Goal: Entertainment & Leisure: Consume media (video, audio)

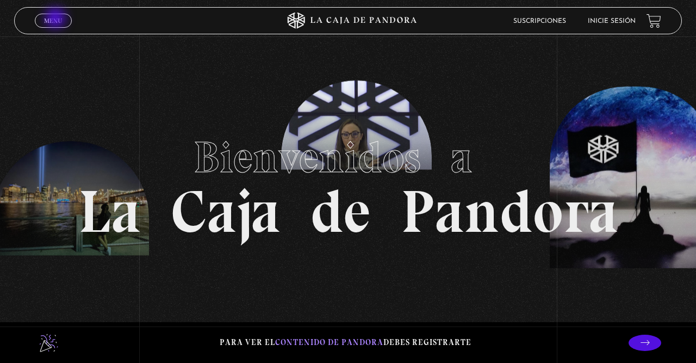
click at [57, 19] on span "Menu" at bounding box center [53, 20] width 18 height 7
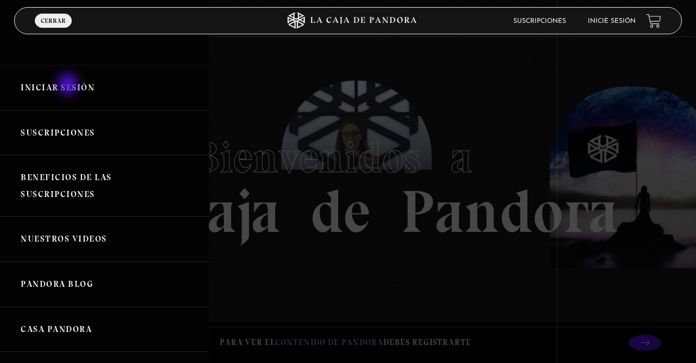
click at [69, 86] on link "Iniciar Sesión" at bounding box center [104, 87] width 209 height 45
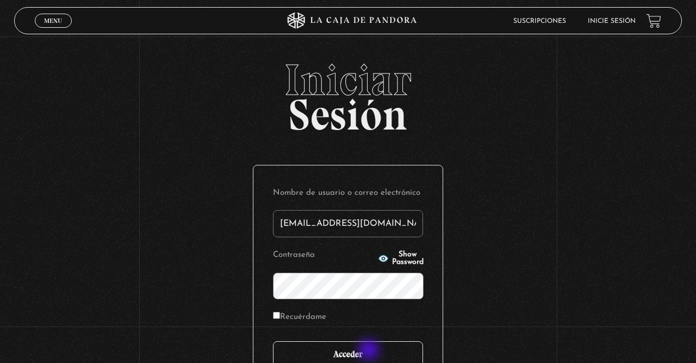
type input "fermfcs29@gmail.com"
click at [369, 350] on input "Acceder" at bounding box center [348, 354] width 150 height 27
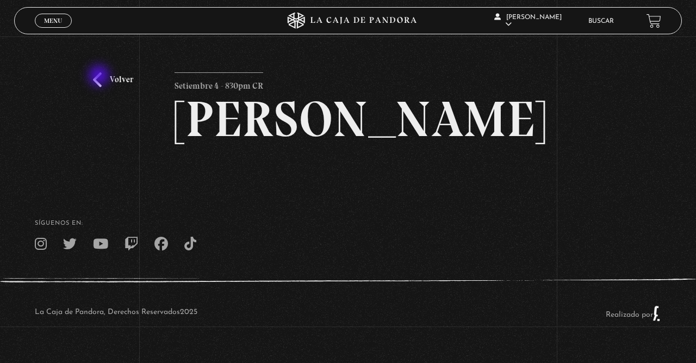
click at [100, 77] on link "Volver" at bounding box center [113, 79] width 40 height 15
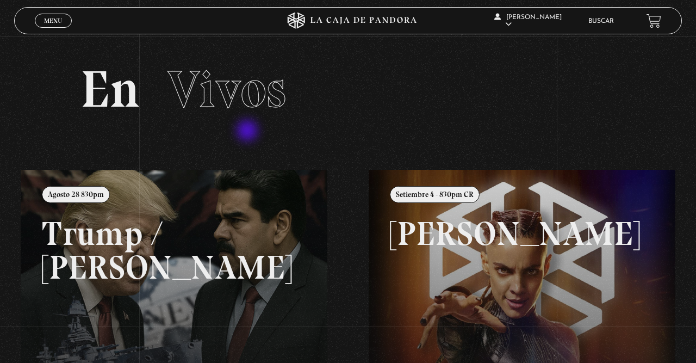
click at [239, 110] on span "Vivos" at bounding box center [226, 89] width 119 height 62
click at [58, 16] on link "Menu Cerrar" at bounding box center [53, 21] width 37 height 14
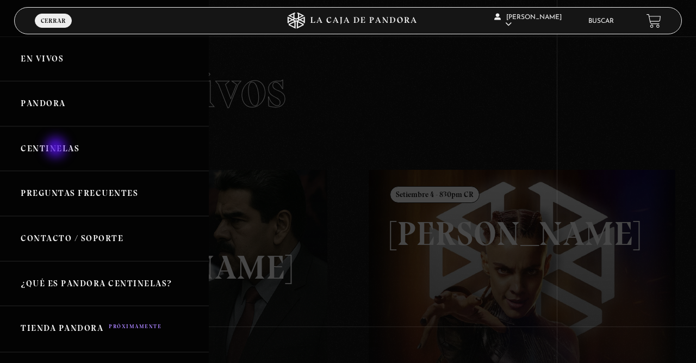
click at [57, 148] on link "Centinelas" at bounding box center [104, 148] width 209 height 45
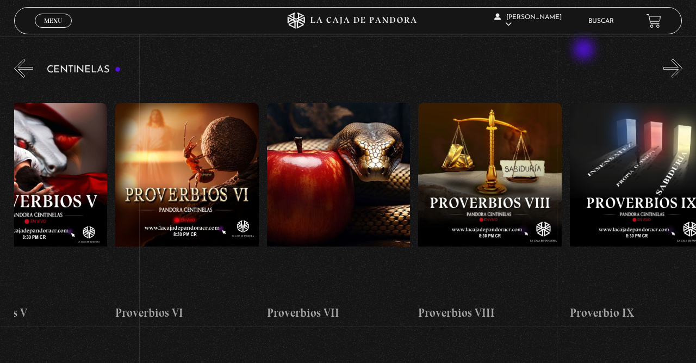
scroll to position [0, 1111]
click at [598, 28] on li "Buscar" at bounding box center [601, 21] width 26 height 17
click at [599, 22] on link "Buscar" at bounding box center [601, 21] width 26 height 7
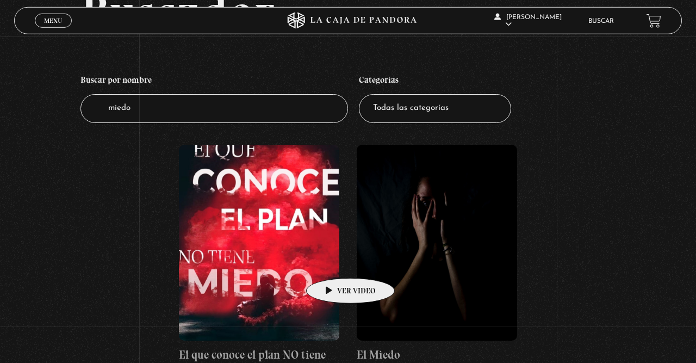
scroll to position [113, 0]
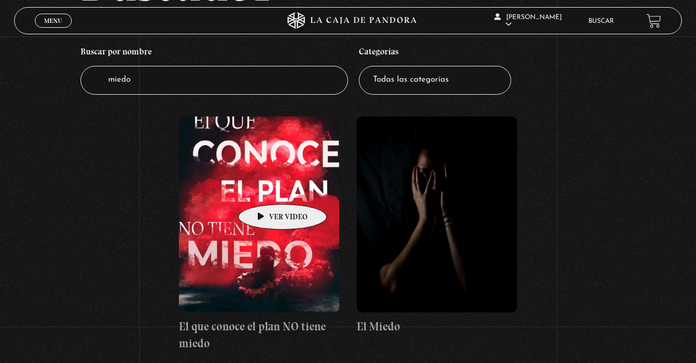
click at [265, 188] on figure at bounding box center [259, 214] width 160 height 196
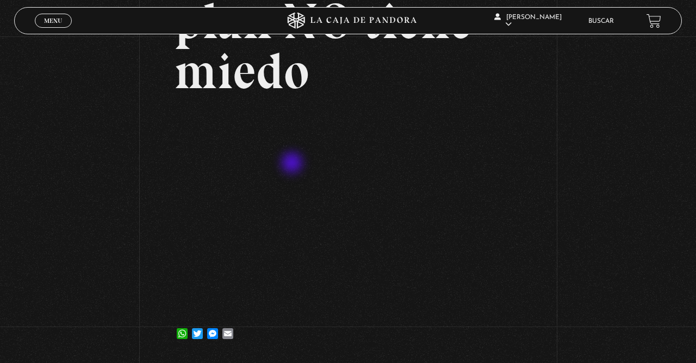
scroll to position [113, 0]
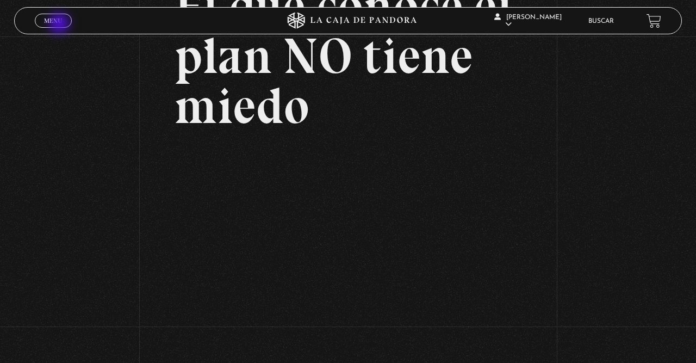
click at [60, 24] on span "Menu" at bounding box center [53, 20] width 18 height 7
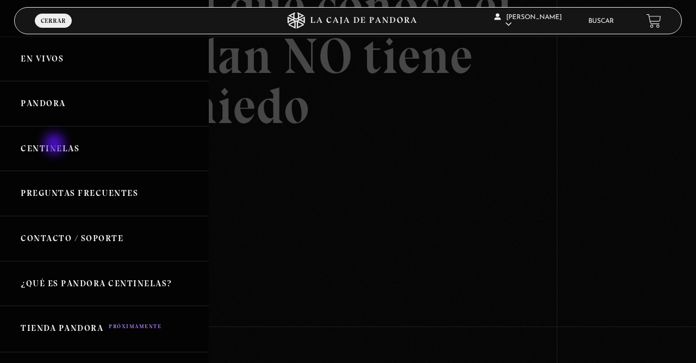
click at [55, 145] on link "Centinelas" at bounding box center [104, 148] width 209 height 45
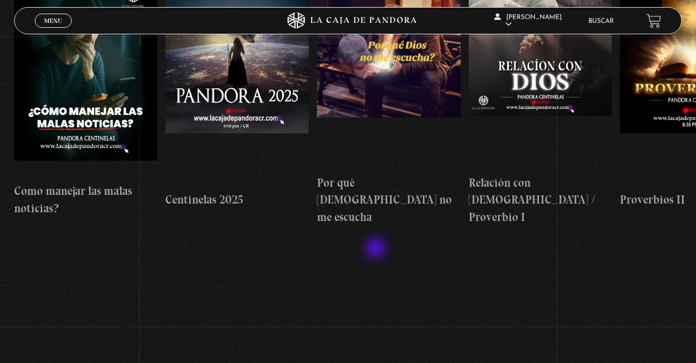
scroll to position [113, 0]
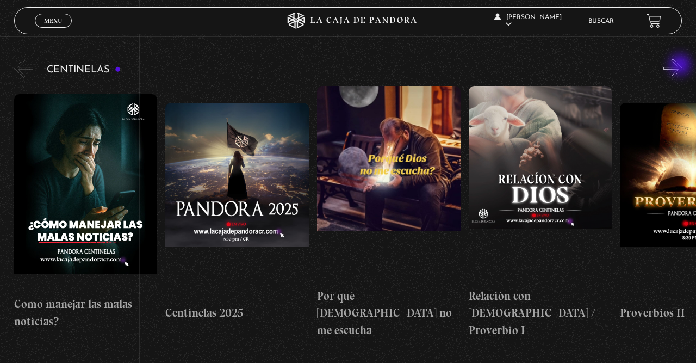
click at [681, 66] on button "»" at bounding box center [672, 68] width 19 height 19
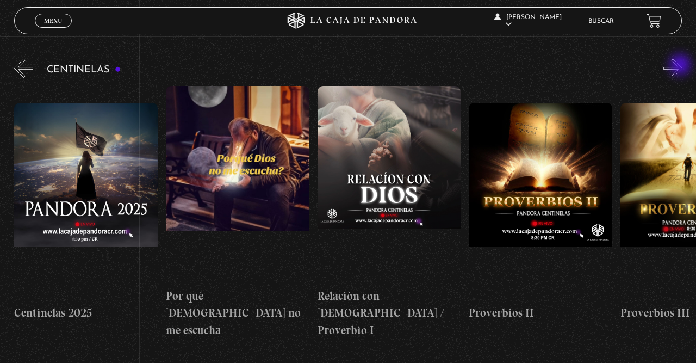
click at [681, 66] on button "»" at bounding box center [672, 68] width 19 height 19
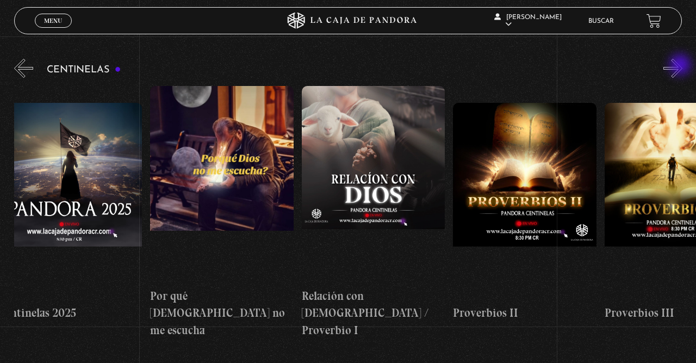
click at [681, 66] on button "»" at bounding box center [672, 68] width 19 height 19
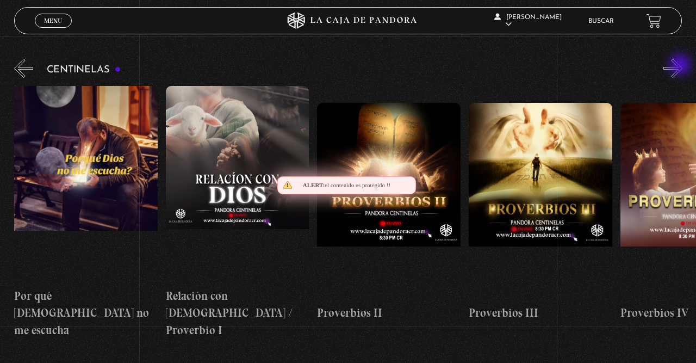
click at [681, 66] on button "»" at bounding box center [672, 68] width 19 height 19
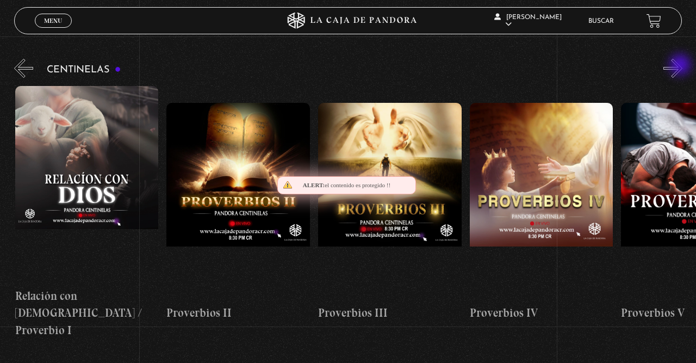
click at [681, 66] on button "»" at bounding box center [672, 68] width 19 height 19
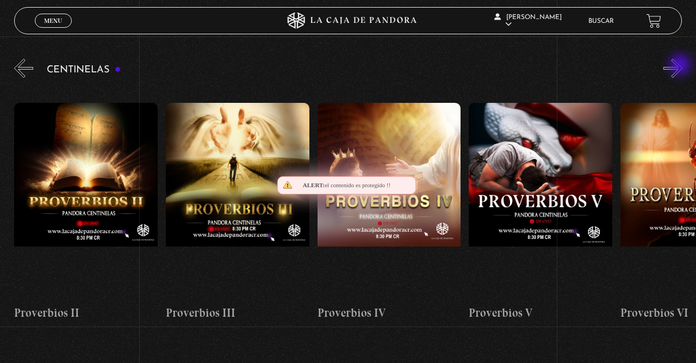
click at [681, 66] on button "»" at bounding box center [672, 68] width 19 height 19
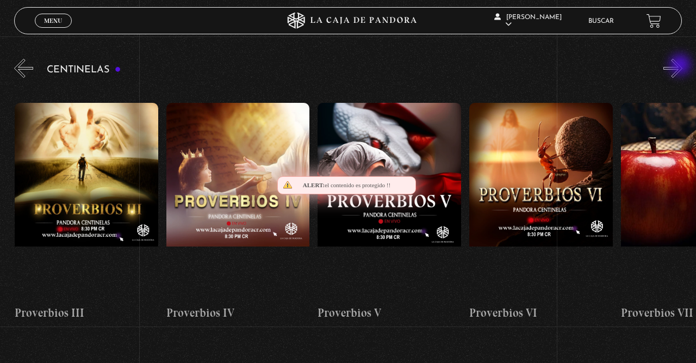
click at [681, 66] on button "»" at bounding box center [672, 68] width 19 height 19
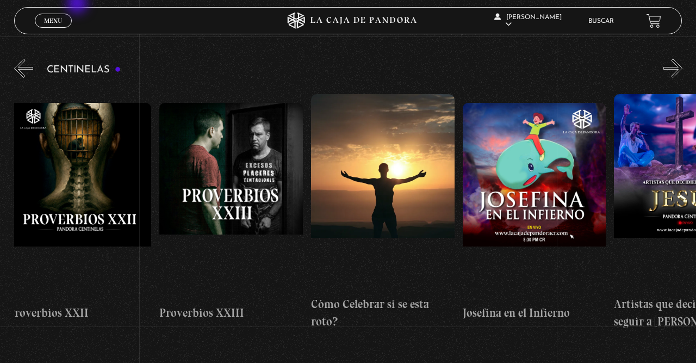
scroll to position [0, 3643]
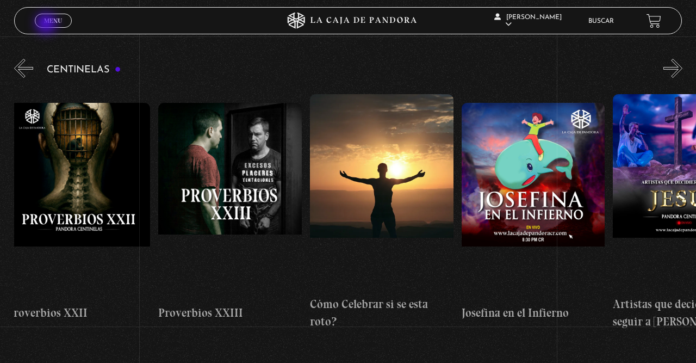
click at [47, 24] on span "Menu" at bounding box center [53, 20] width 18 height 7
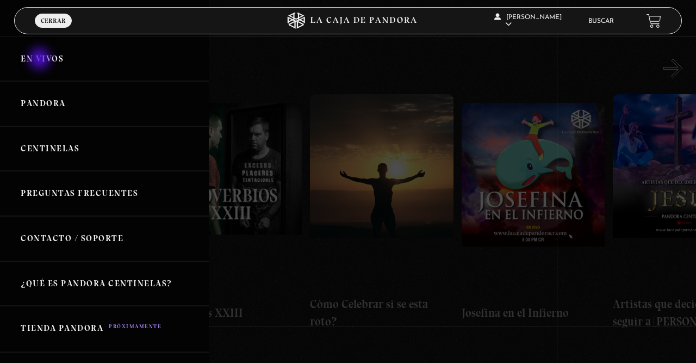
click at [41, 60] on link "En vivos" at bounding box center [104, 58] width 209 height 45
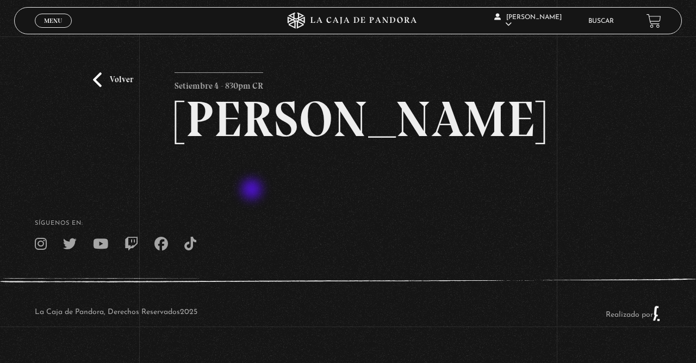
click at [253, 144] on h2 "Maria Gabriela de Faria" at bounding box center [348, 119] width 347 height 50
click at [51, 21] on span "Menu" at bounding box center [53, 20] width 18 height 7
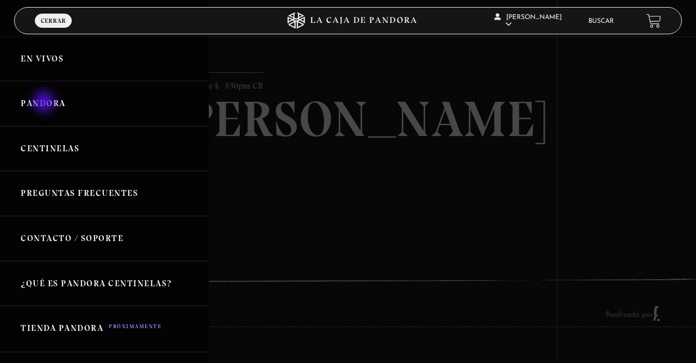
click at [45, 103] on link "Pandora" at bounding box center [104, 103] width 209 height 45
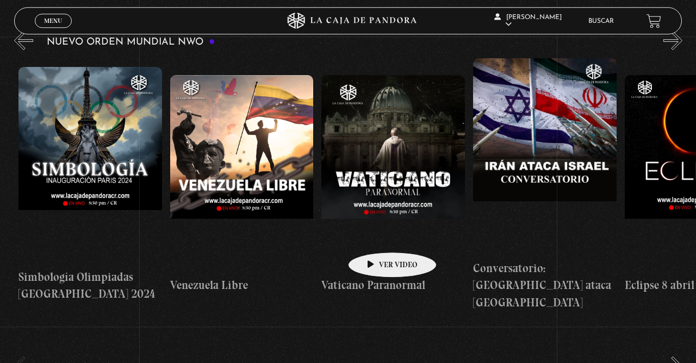
scroll to position [805, 0]
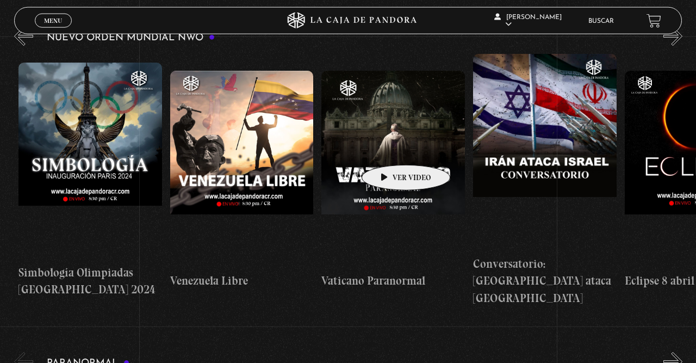
click at [389, 148] on figure at bounding box center [393, 169] width 144 height 196
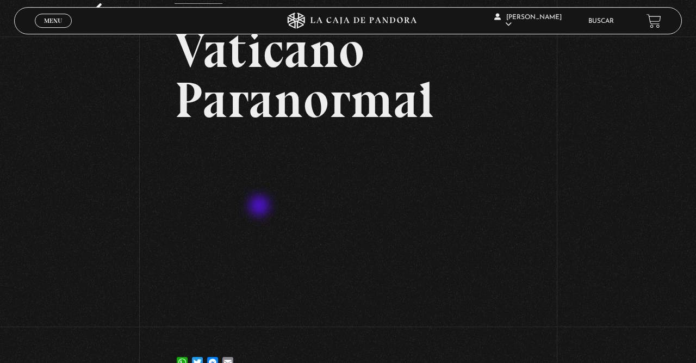
scroll to position [70, 0]
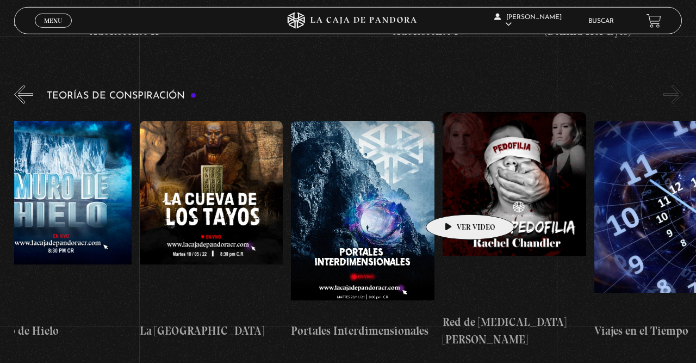
scroll to position [0, 378]
